Goal: Task Accomplishment & Management: Complete application form

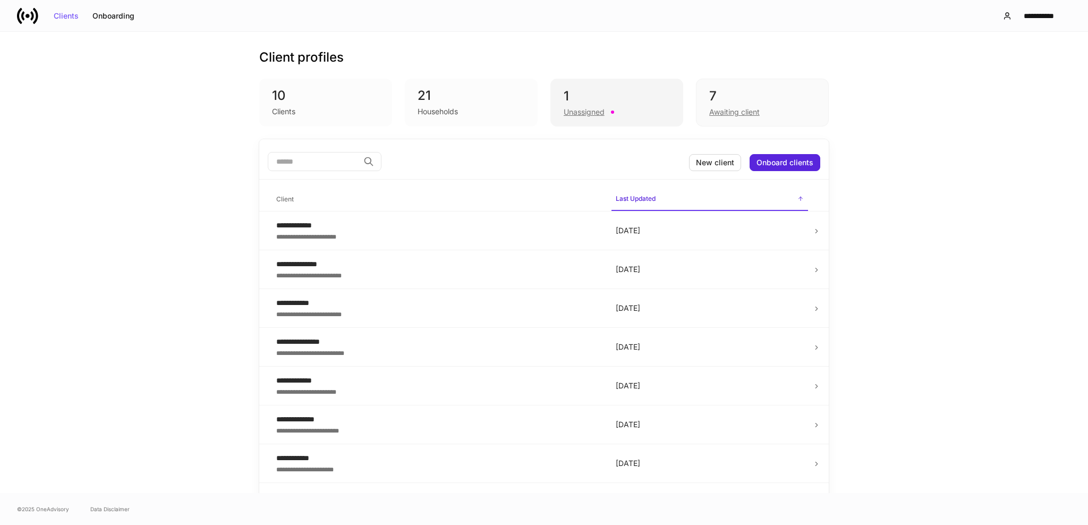
click at [608, 96] on div "1" at bounding box center [616, 96] width 106 height 17
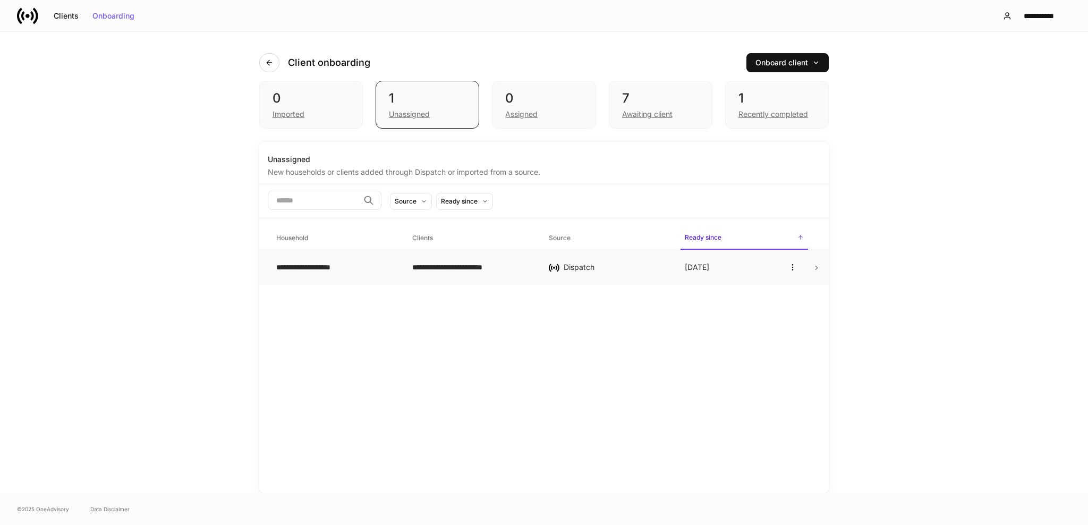
click at [727, 266] on div "Jul 30" at bounding box center [744, 267] width 119 height 17
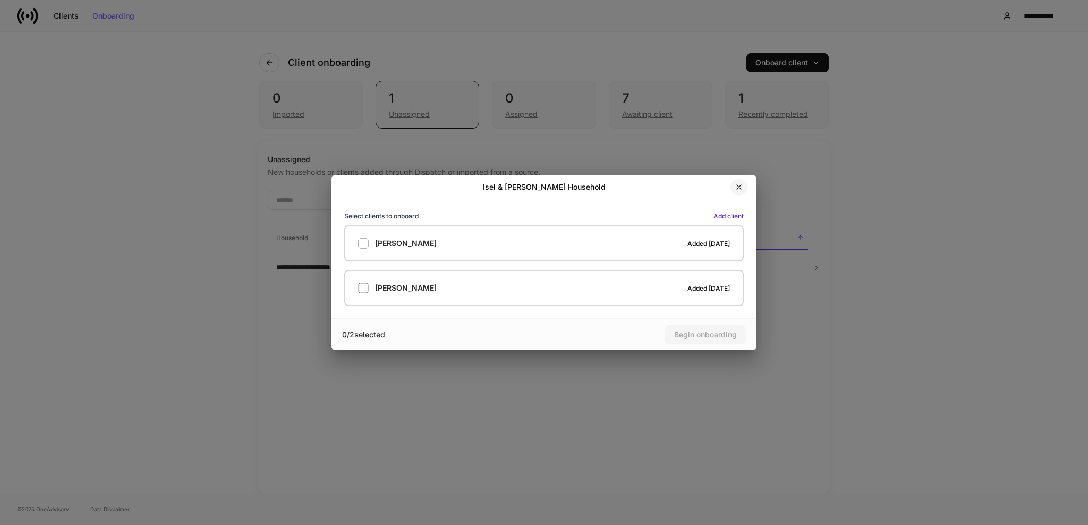
click at [741, 184] on icon "button" at bounding box center [738, 187] width 8 height 8
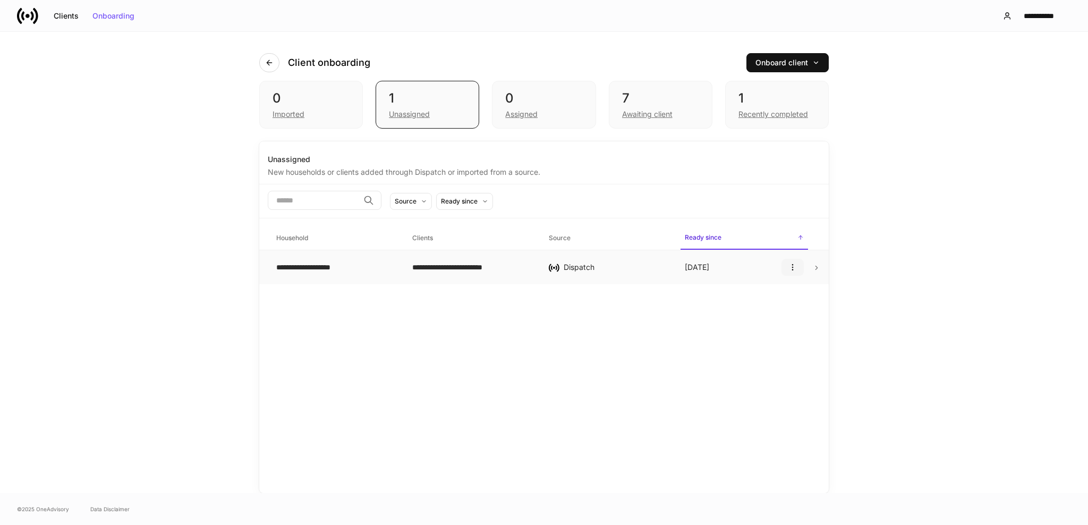
click at [793, 263] on icon "button" at bounding box center [792, 267] width 8 height 8
click at [769, 317] on p "Delete household" at bounding box center [758, 318] width 60 height 11
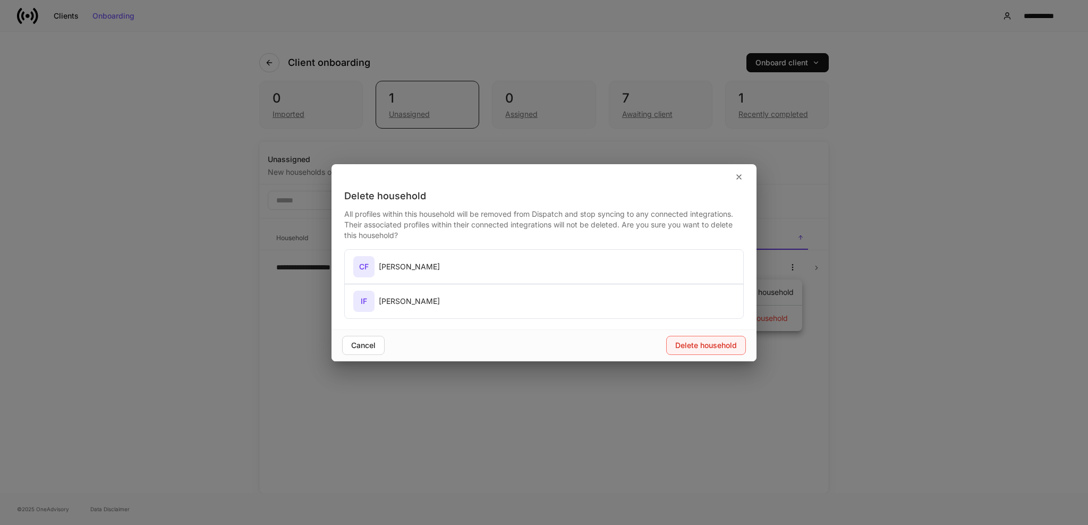
click at [714, 346] on div "Delete household" at bounding box center [706, 344] width 62 height 7
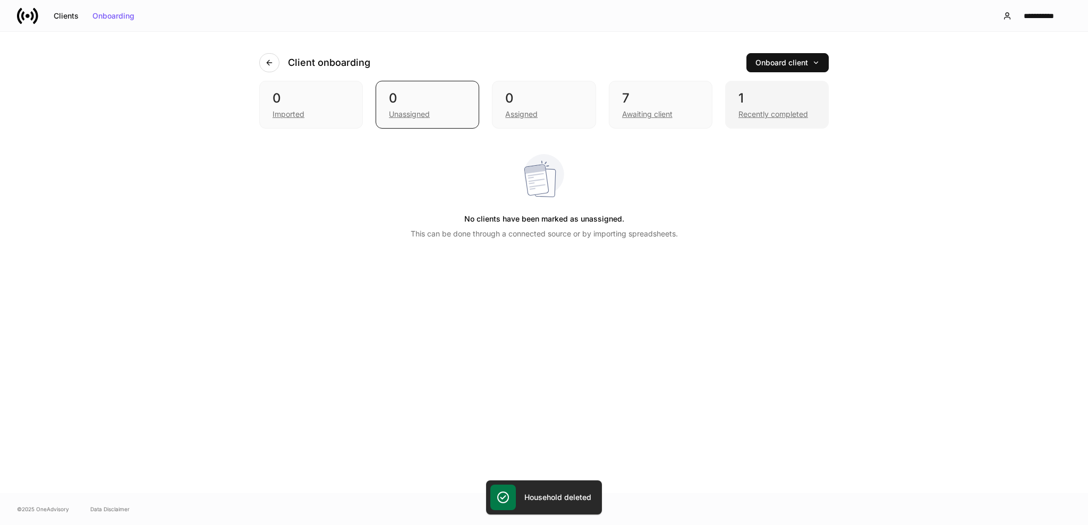
click at [785, 102] on div "1" at bounding box center [776, 98] width 77 height 17
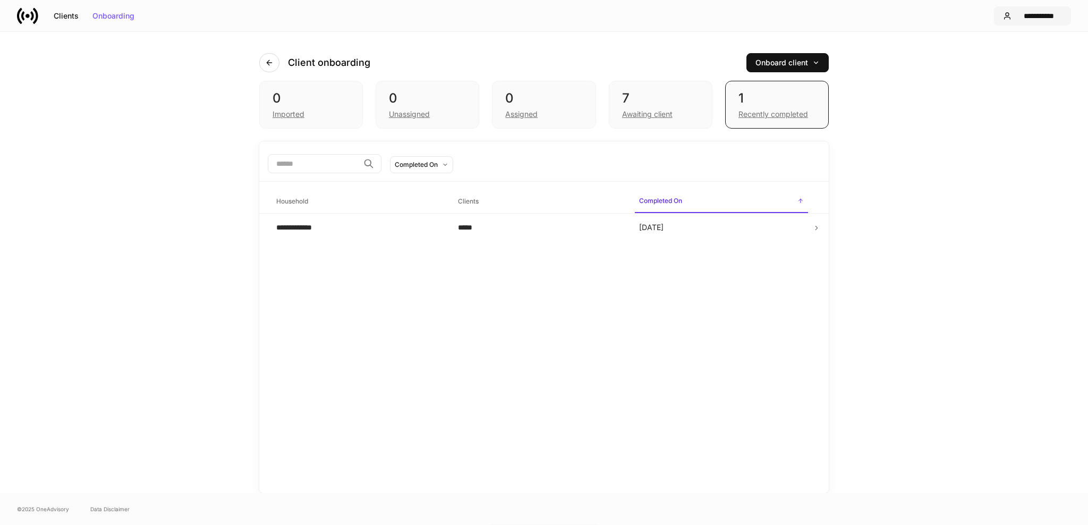
click at [1024, 12] on div "**********" at bounding box center [1038, 15] width 46 height 7
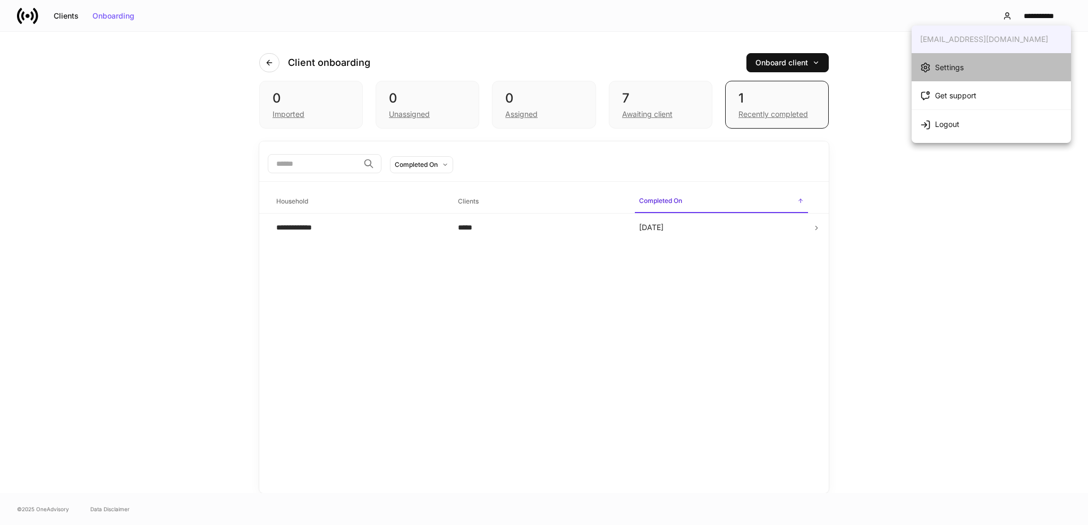
click at [972, 70] on li "Settings" at bounding box center [990, 67] width 159 height 28
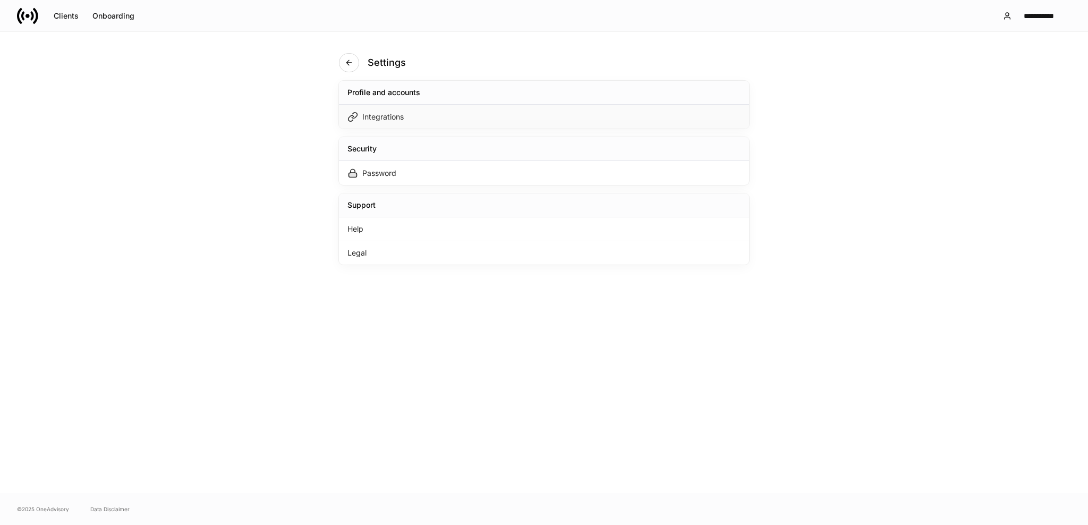
click at [406, 112] on div "Integrations" at bounding box center [544, 117] width 410 height 24
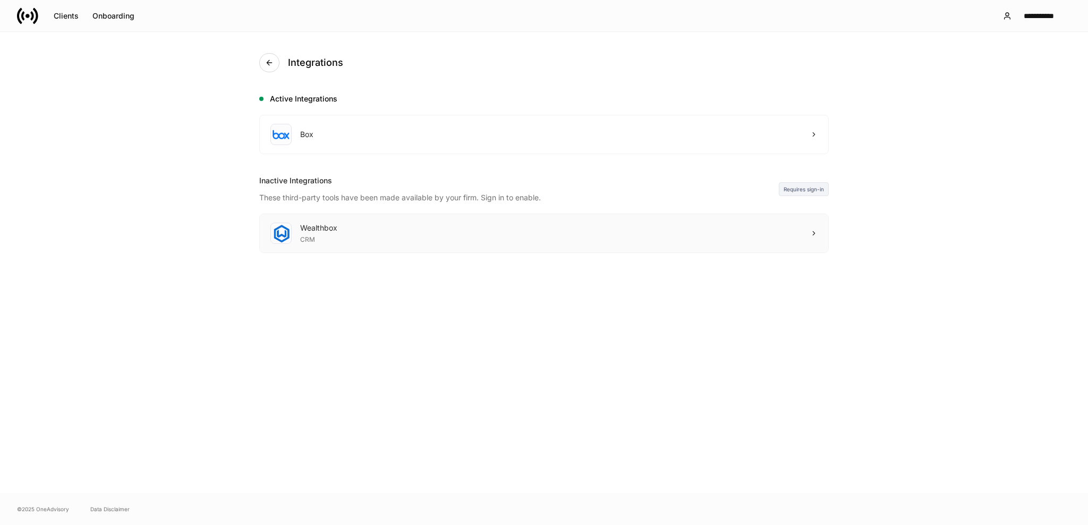
click at [451, 235] on div "Wealthbox CRM" at bounding box center [544, 233] width 568 height 38
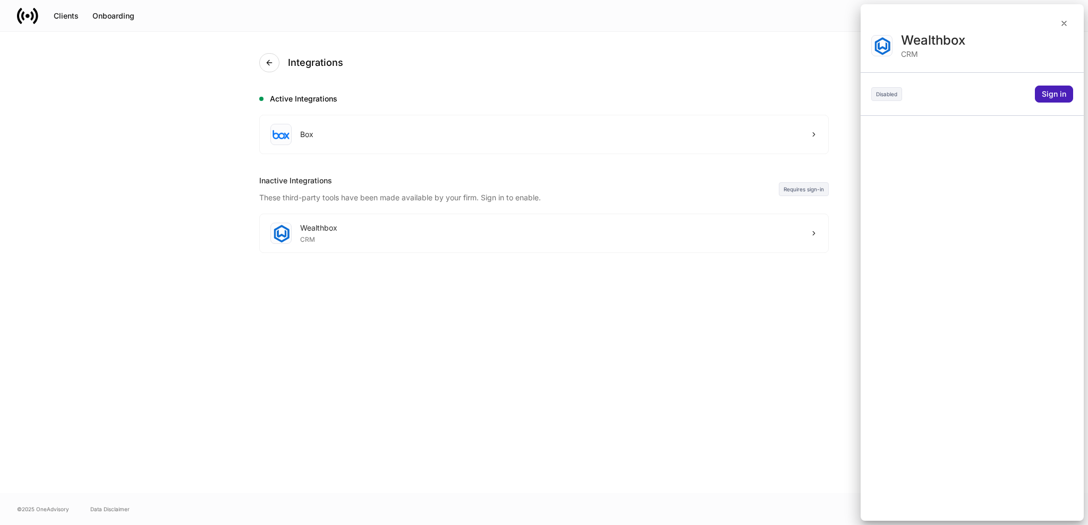
click at [1059, 95] on div "Sign in" at bounding box center [1053, 93] width 24 height 7
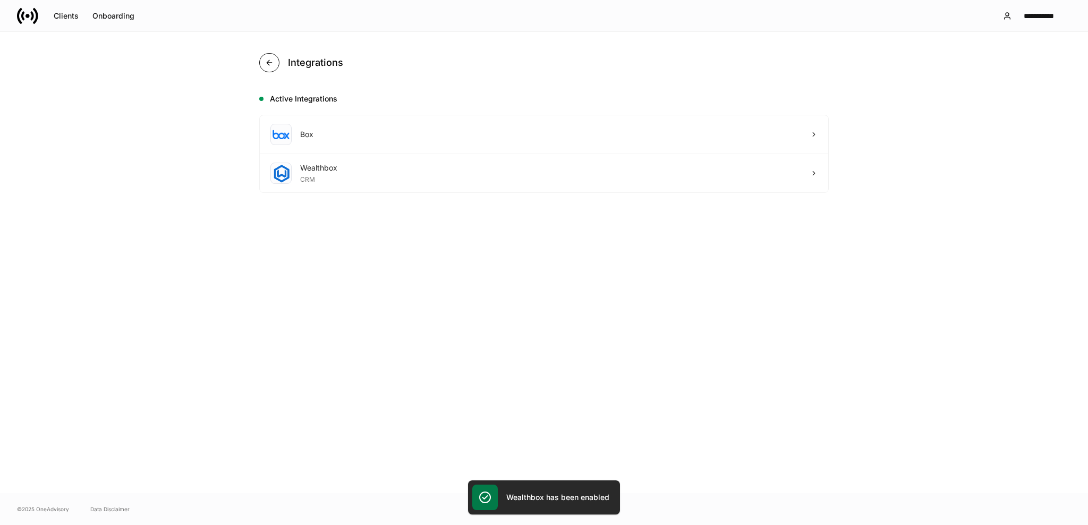
click at [267, 63] on icon "button" at bounding box center [269, 62] width 8 height 8
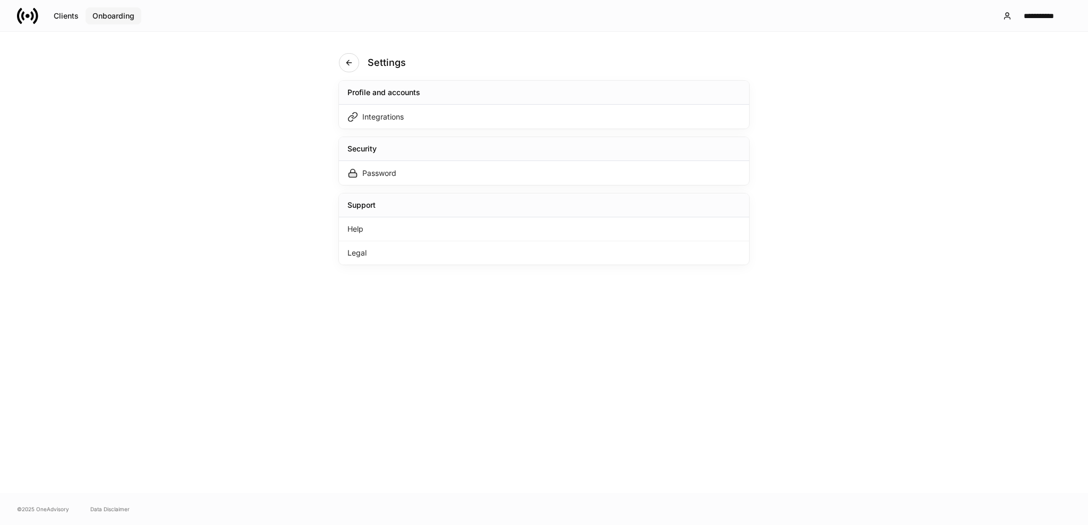
click at [99, 12] on div "Onboarding" at bounding box center [113, 15] width 42 height 7
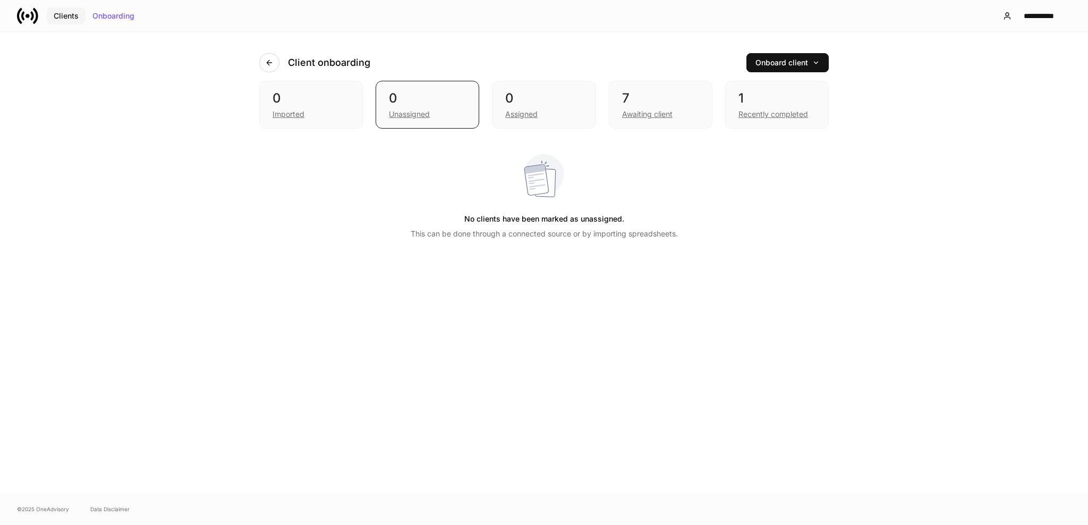
click at [74, 14] on div "Clients" at bounding box center [66, 15] width 25 height 7
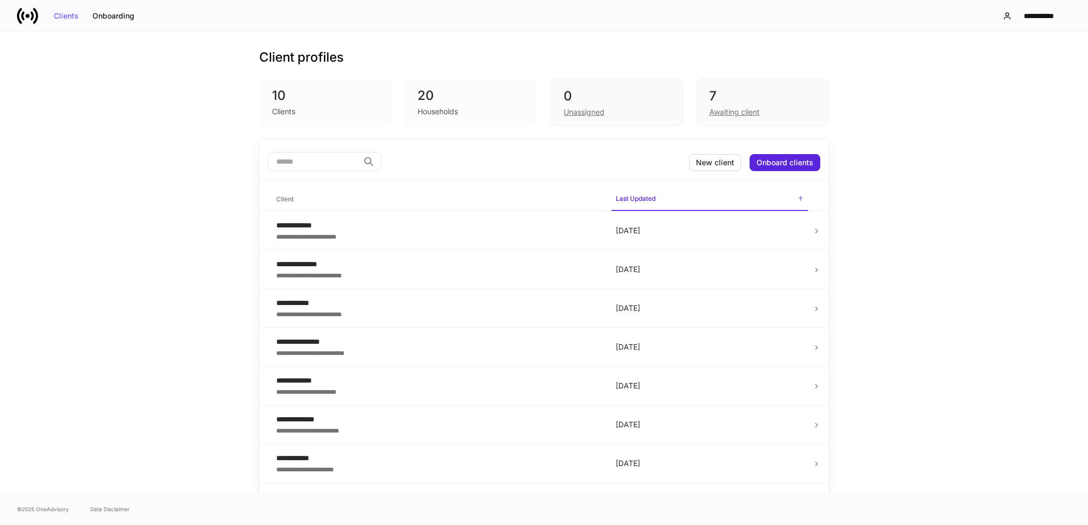
scroll to position [1, 0]
click at [714, 160] on div "New client" at bounding box center [715, 161] width 38 height 7
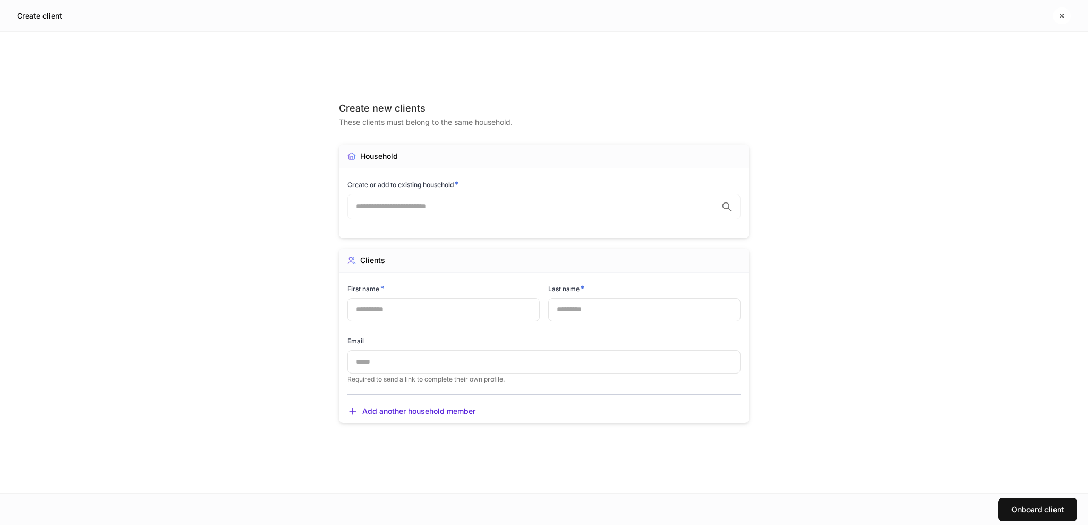
click at [24, 11] on h5 "Create client" at bounding box center [39, 16] width 45 height 11
click at [1065, 19] on icon "button" at bounding box center [1061, 16] width 8 height 8
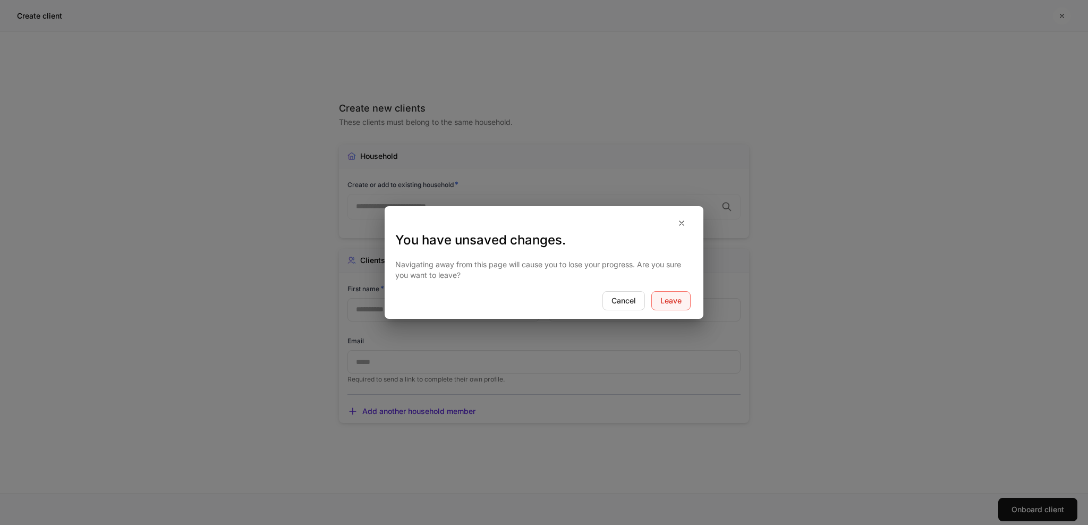
click at [665, 298] on div "Leave" at bounding box center [670, 300] width 21 height 7
